Goal: Find specific page/section: Find specific page/section

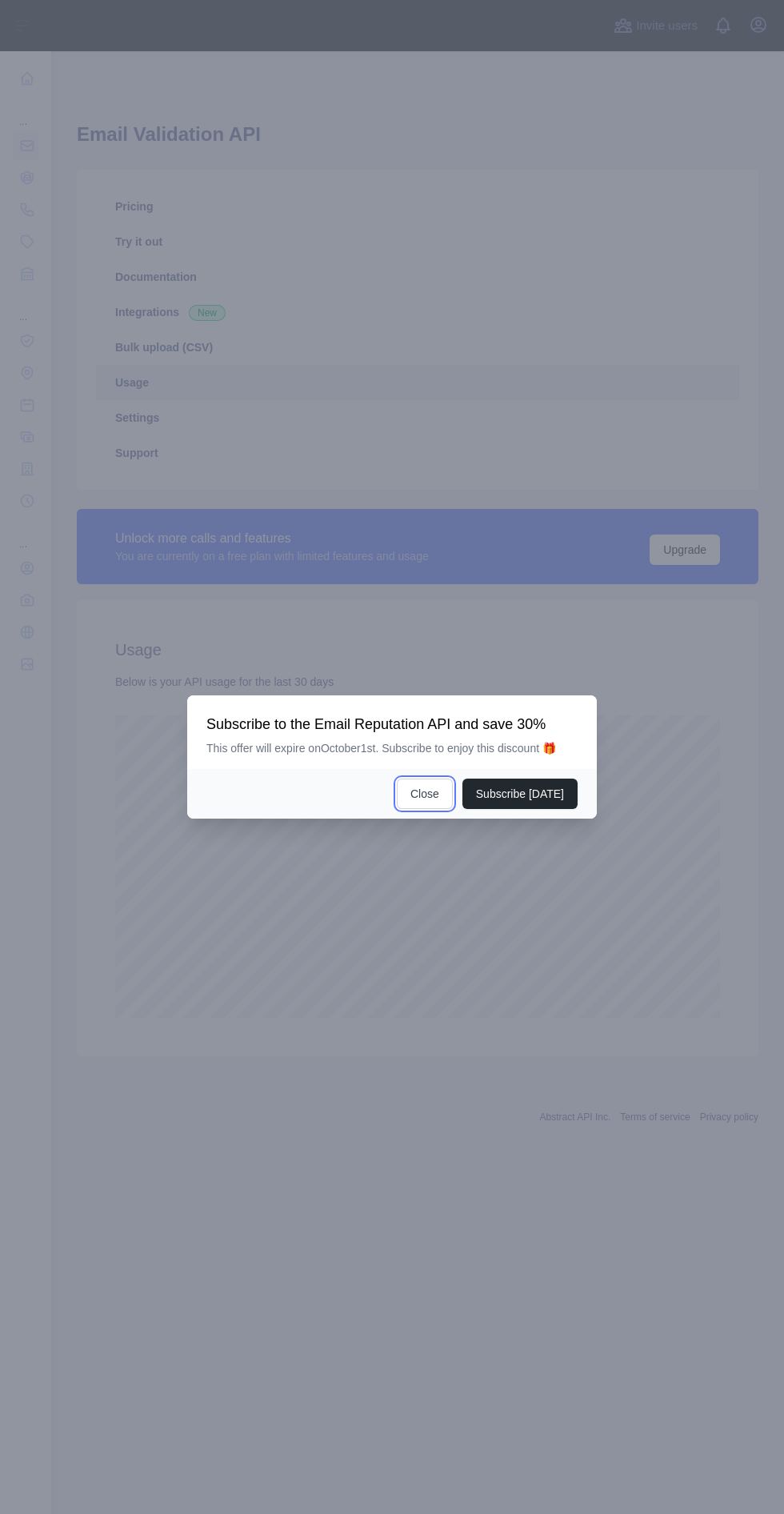
click at [432, 809] on button "Close" at bounding box center [424, 793] width 56 height 30
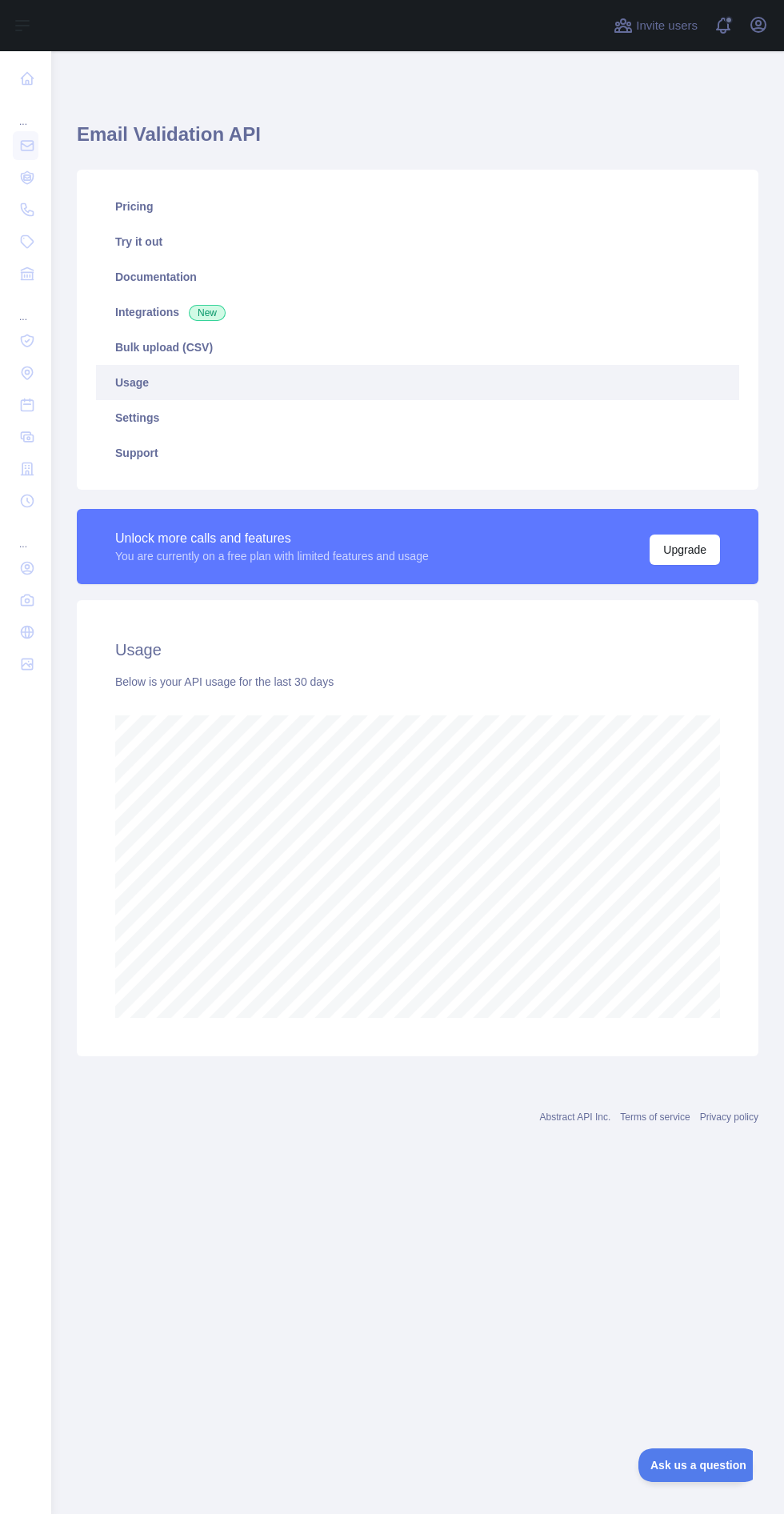
click at [45, 1190] on div "... ... ..." at bounding box center [25, 750] width 51 height 1500
click at [29, 1183] on nav "... ... ..." at bounding box center [25, 769] width 25 height 1437
click at [33, 1179] on nav "... ... ..." at bounding box center [25, 769] width 25 height 1437
click at [19, 1081] on nav "... ... ..." at bounding box center [25, 769] width 25 height 1437
click at [24, 909] on nav "... ... ..." at bounding box center [25, 769] width 25 height 1437
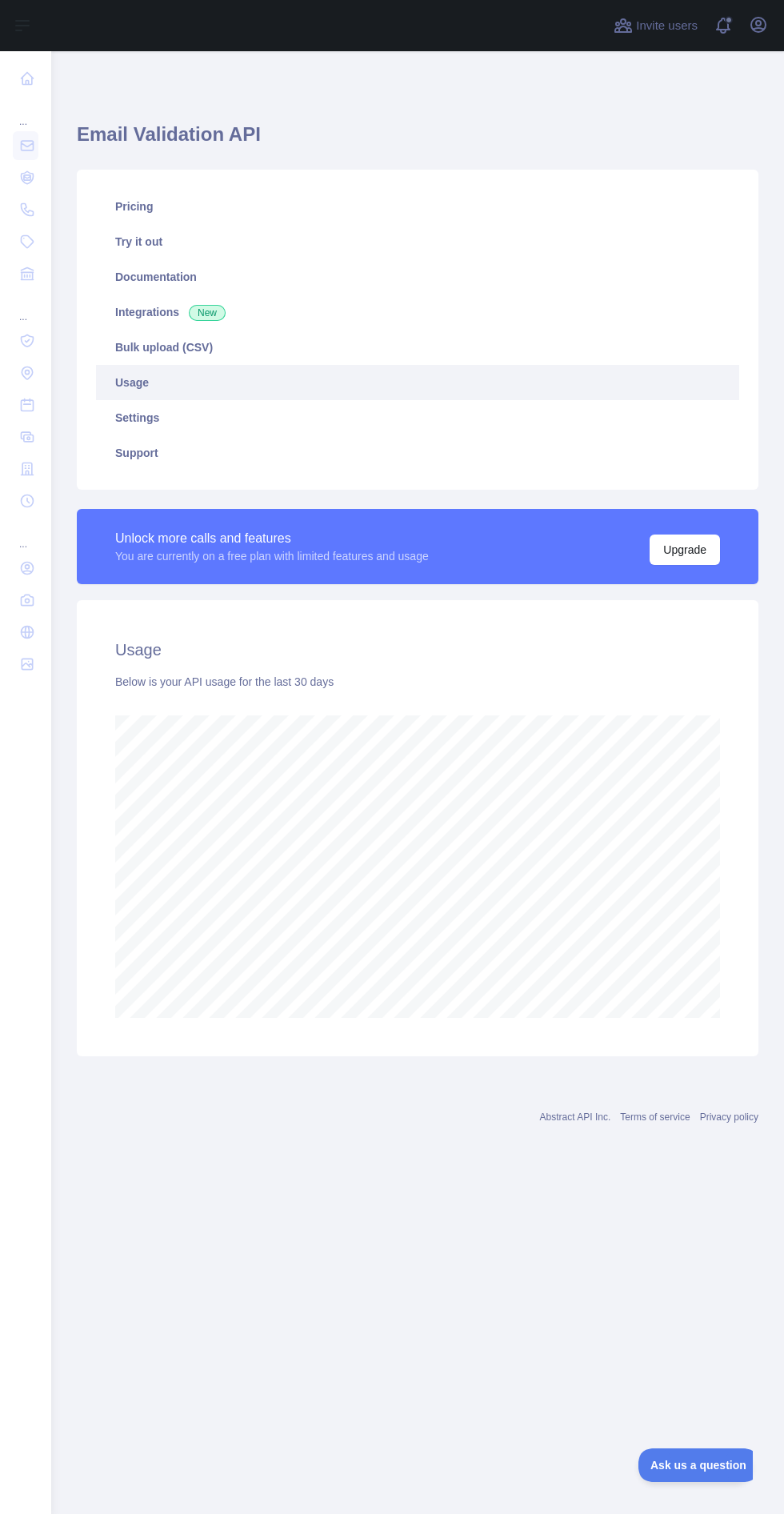
click at [274, 1164] on div "Email Validation API Pricing Try it out Documentation Integrations New Bulk upl…" at bounding box center [417, 612] width 732 height 1123
click at [29, 1036] on nav "... ... ..." at bounding box center [25, 769] width 25 height 1437
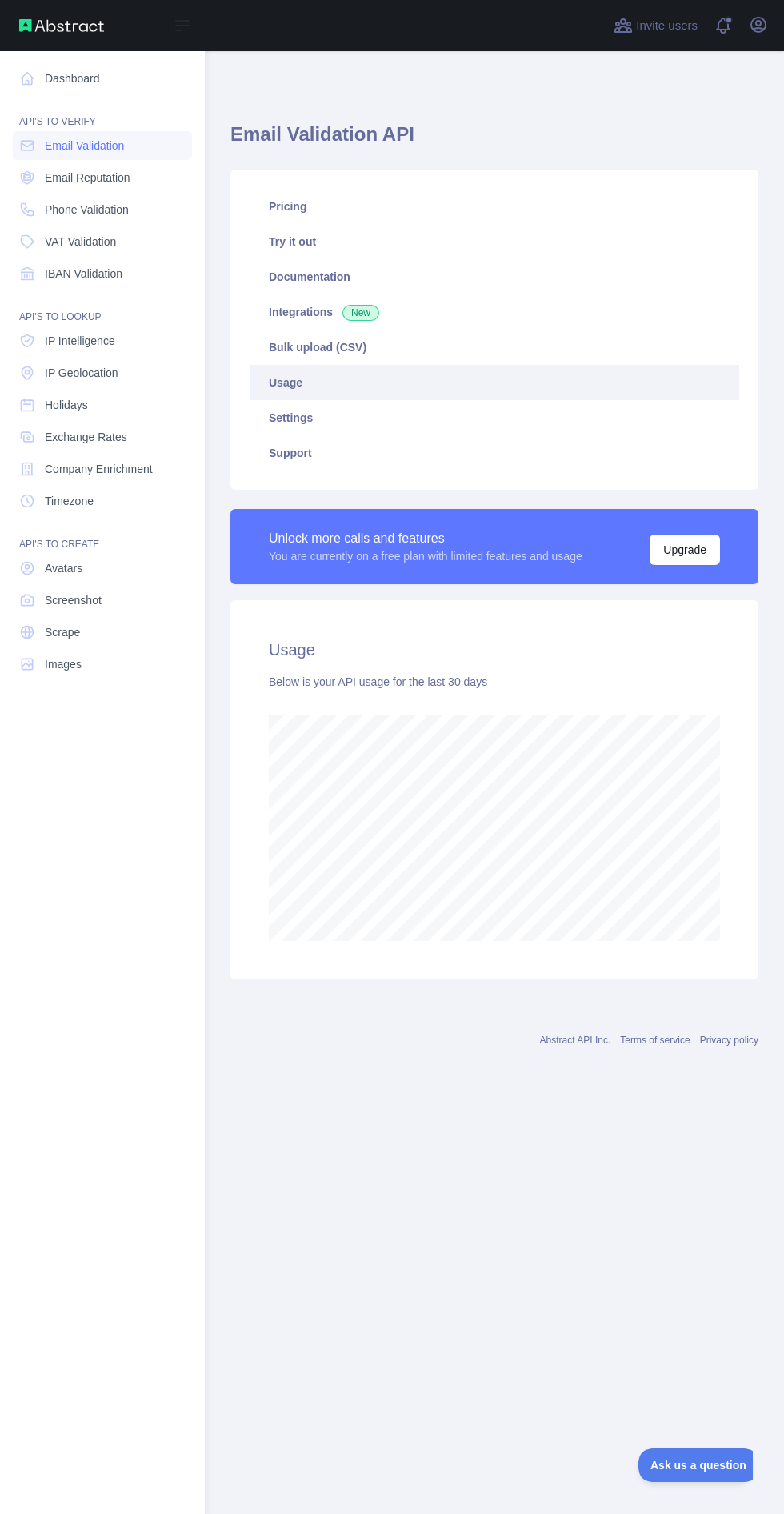
click at [31, 938] on nav "Dashboard API'S TO VERIFY Email Validation Email Reputation Phone Validation VA…" at bounding box center [102, 769] width 179 height 1437
click at [115, 209] on span "Phone Validation" at bounding box center [87, 210] width 84 height 16
